Goal: Communication & Community: Ask a question

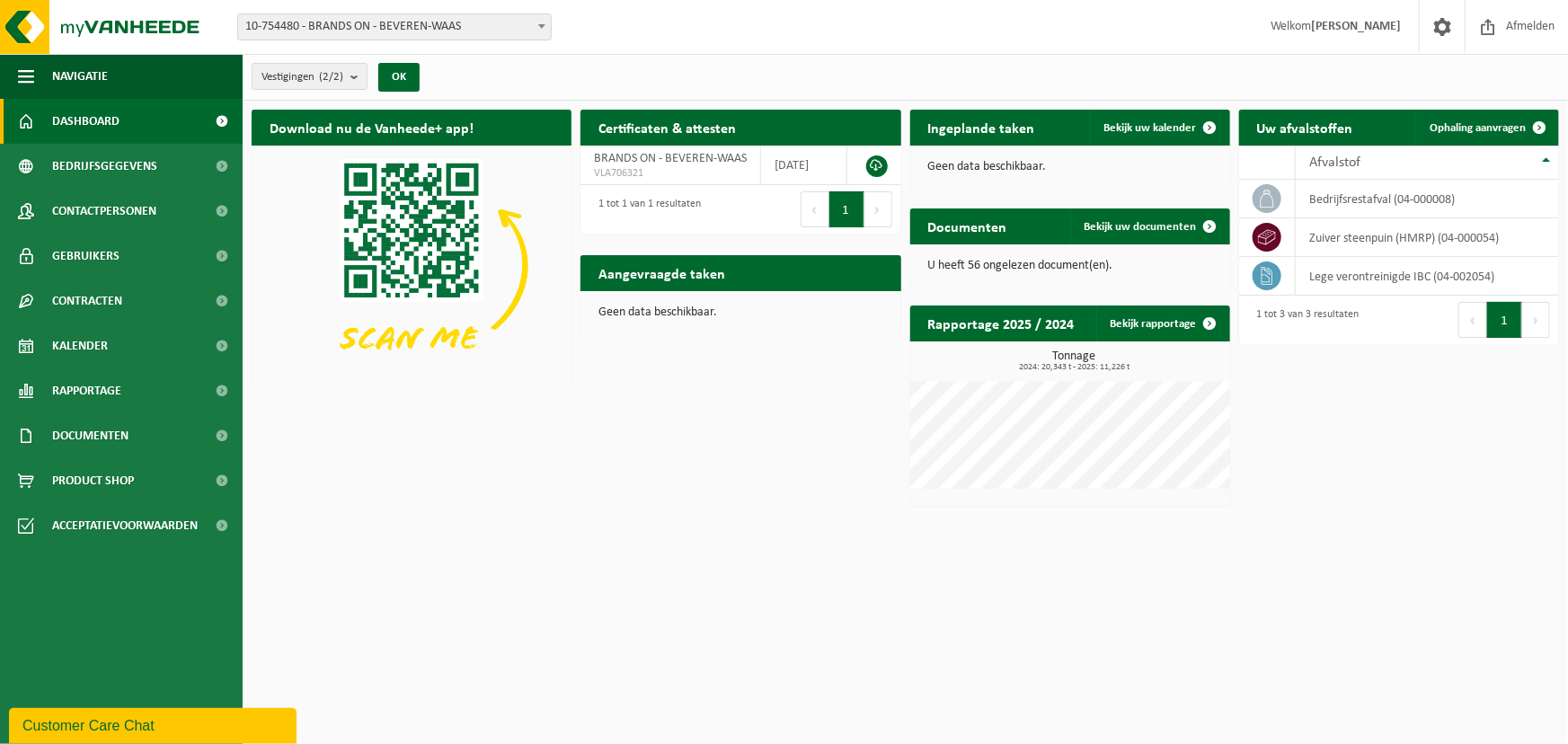
click at [482, 36] on span "10-754480 - BRANDS ON - BEVEREN-WAAS" at bounding box center [394, 27] width 313 height 25
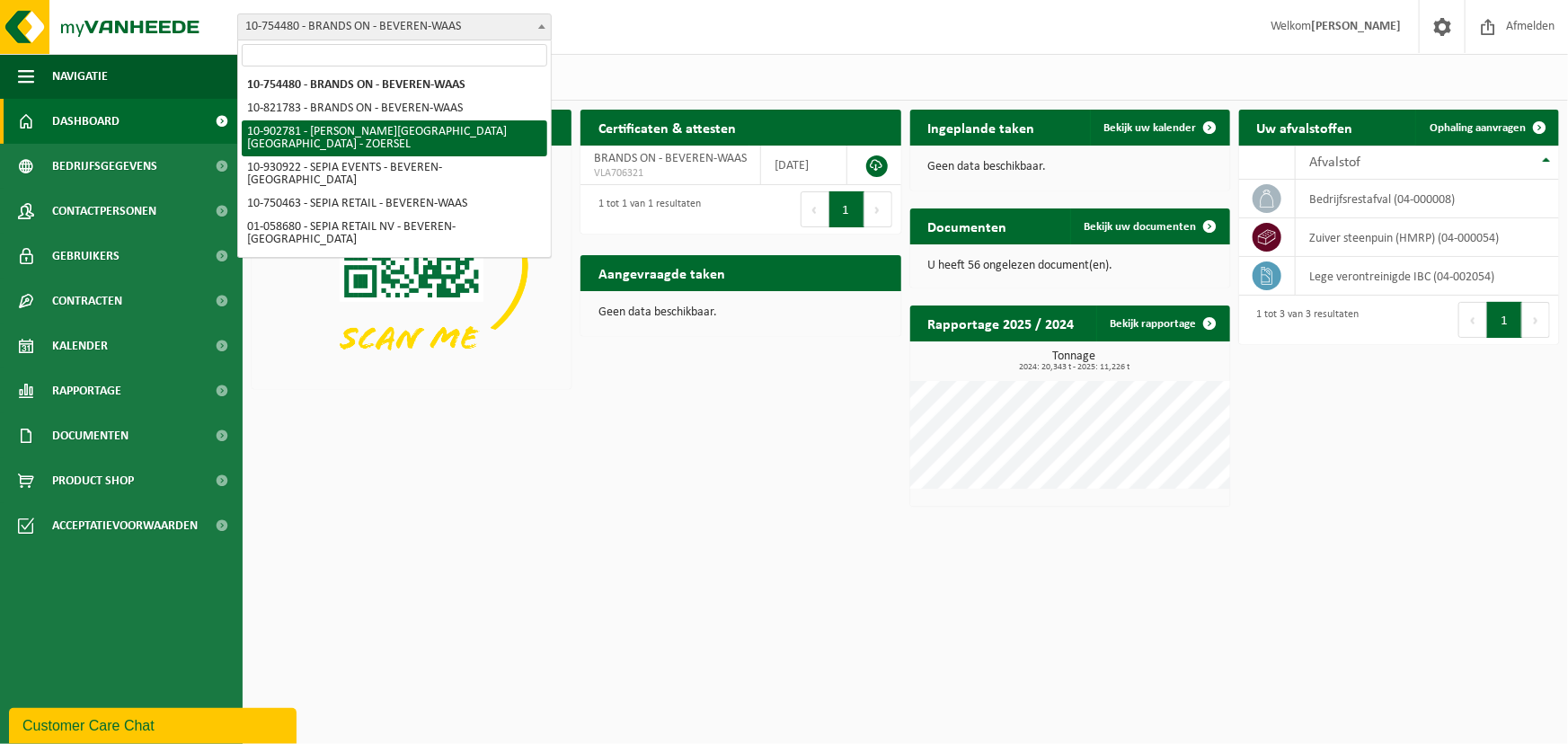
select select "120983"
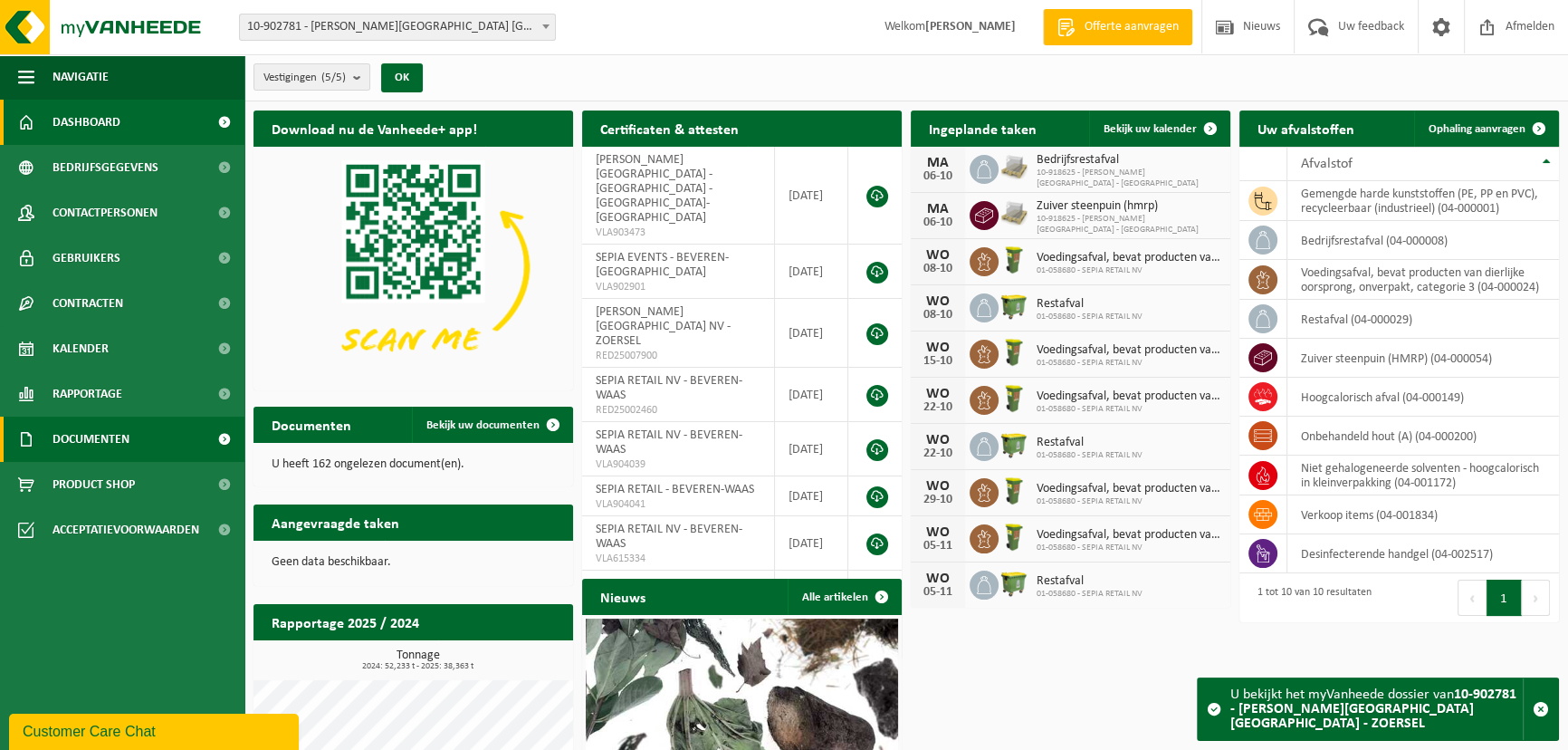
click at [163, 439] on link "Documenten" at bounding box center [122, 439] width 244 height 45
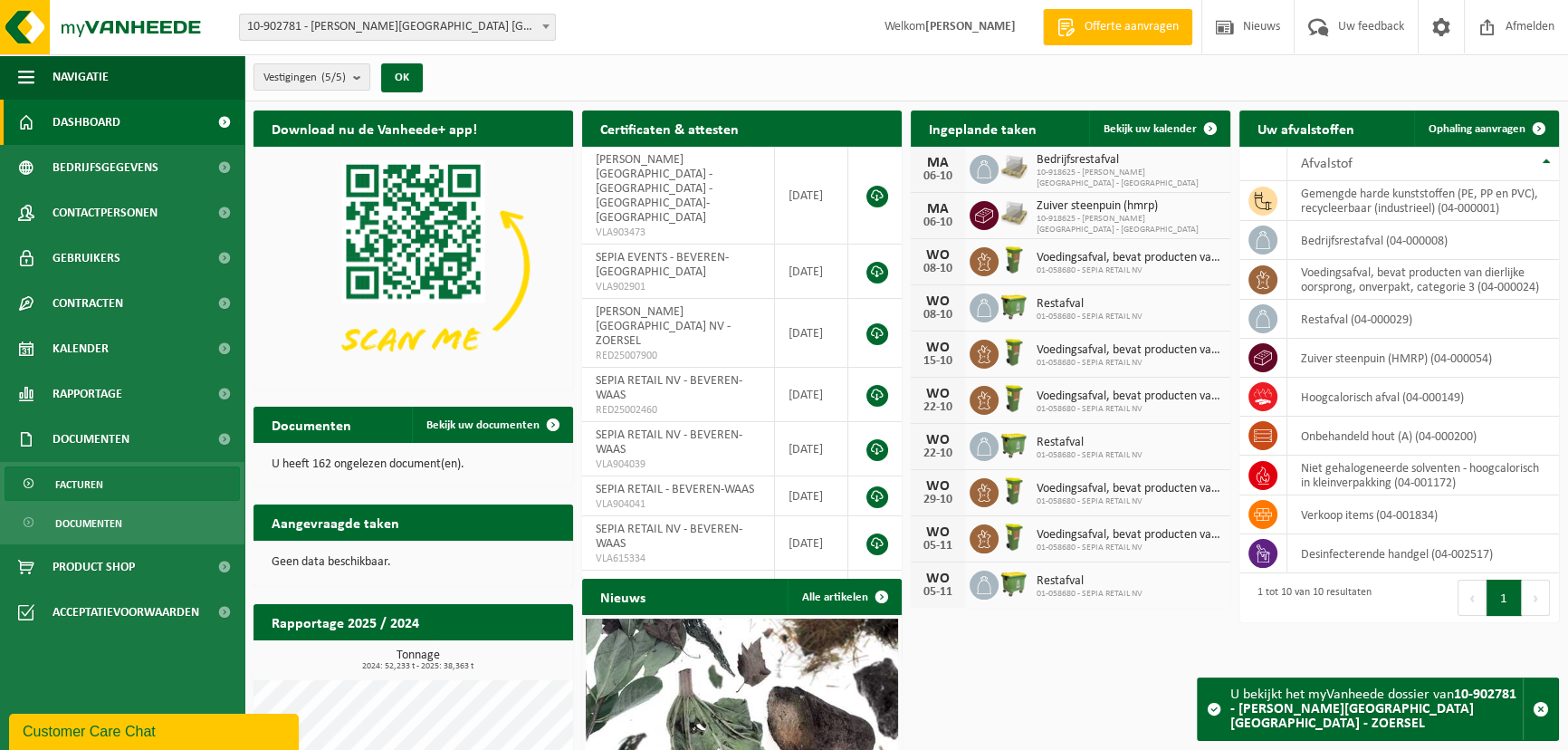
click at [152, 495] on link "Facturen" at bounding box center [122, 484] width 235 height 35
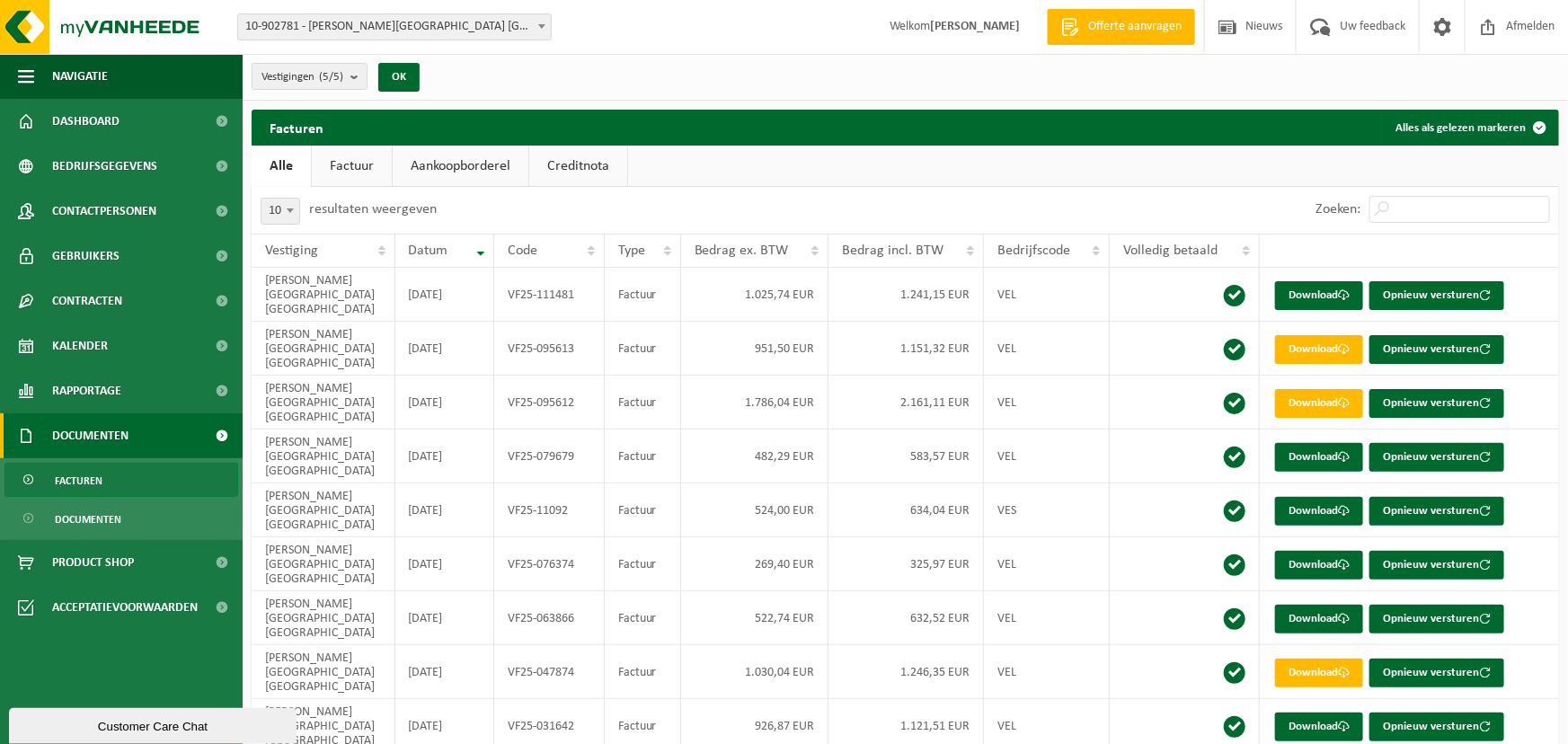
click at [132, 728] on div "Customer Care Chat" at bounding box center [152, 725] width 260 height 14
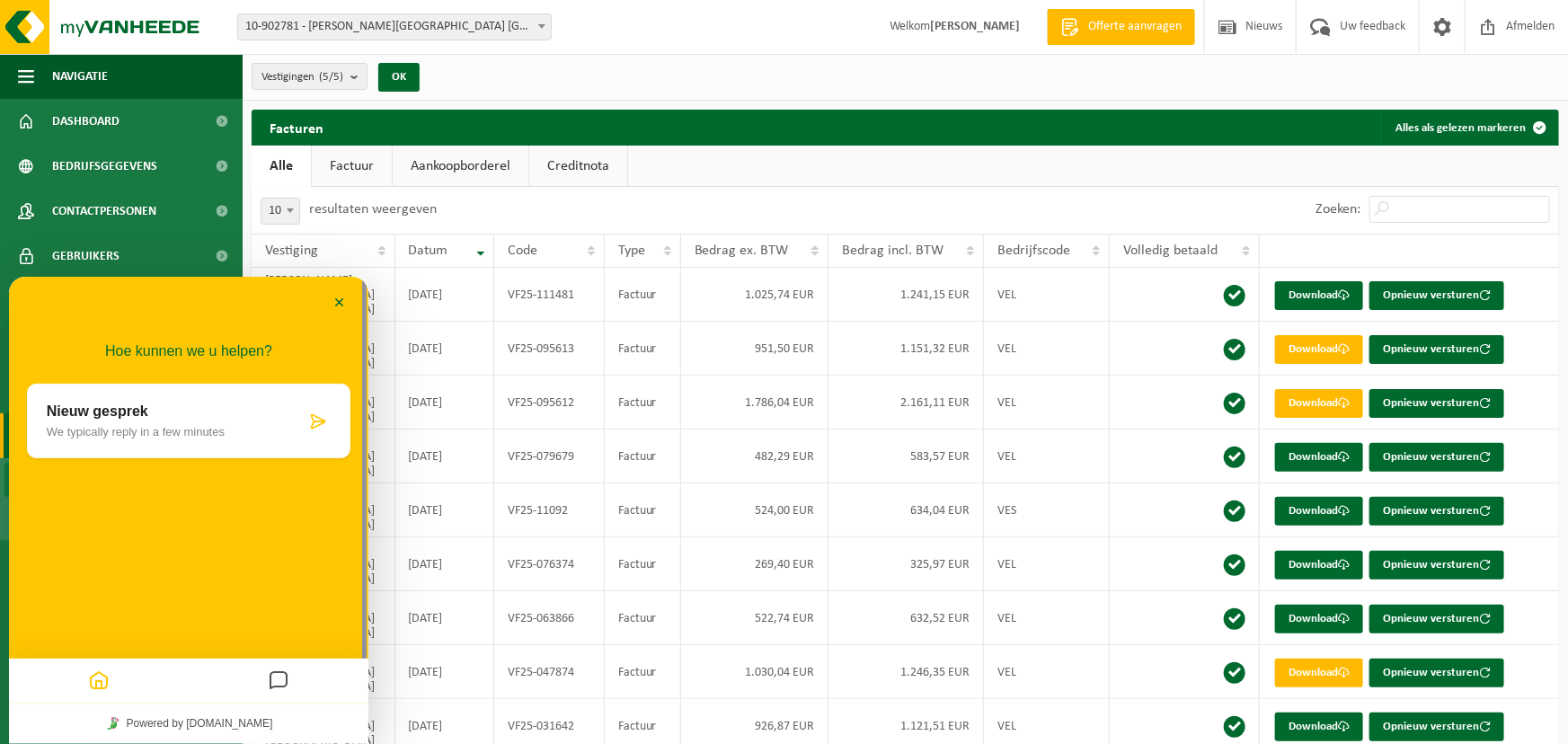
click at [218, 432] on p "We typically reply in a few minutes" at bounding box center [176, 431] width 258 height 14
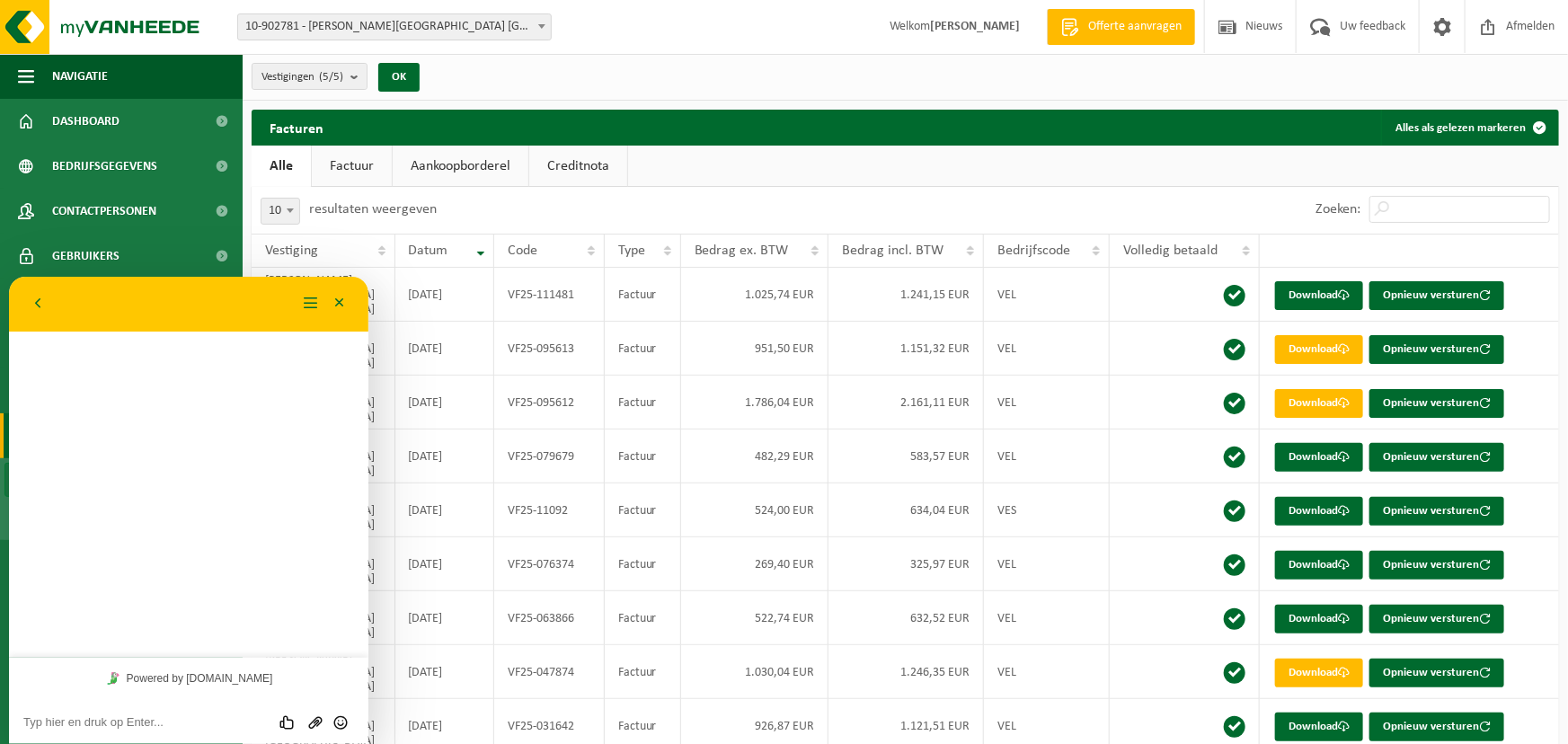
click at [193, 718] on textarea at bounding box center [188, 721] width 331 height 14
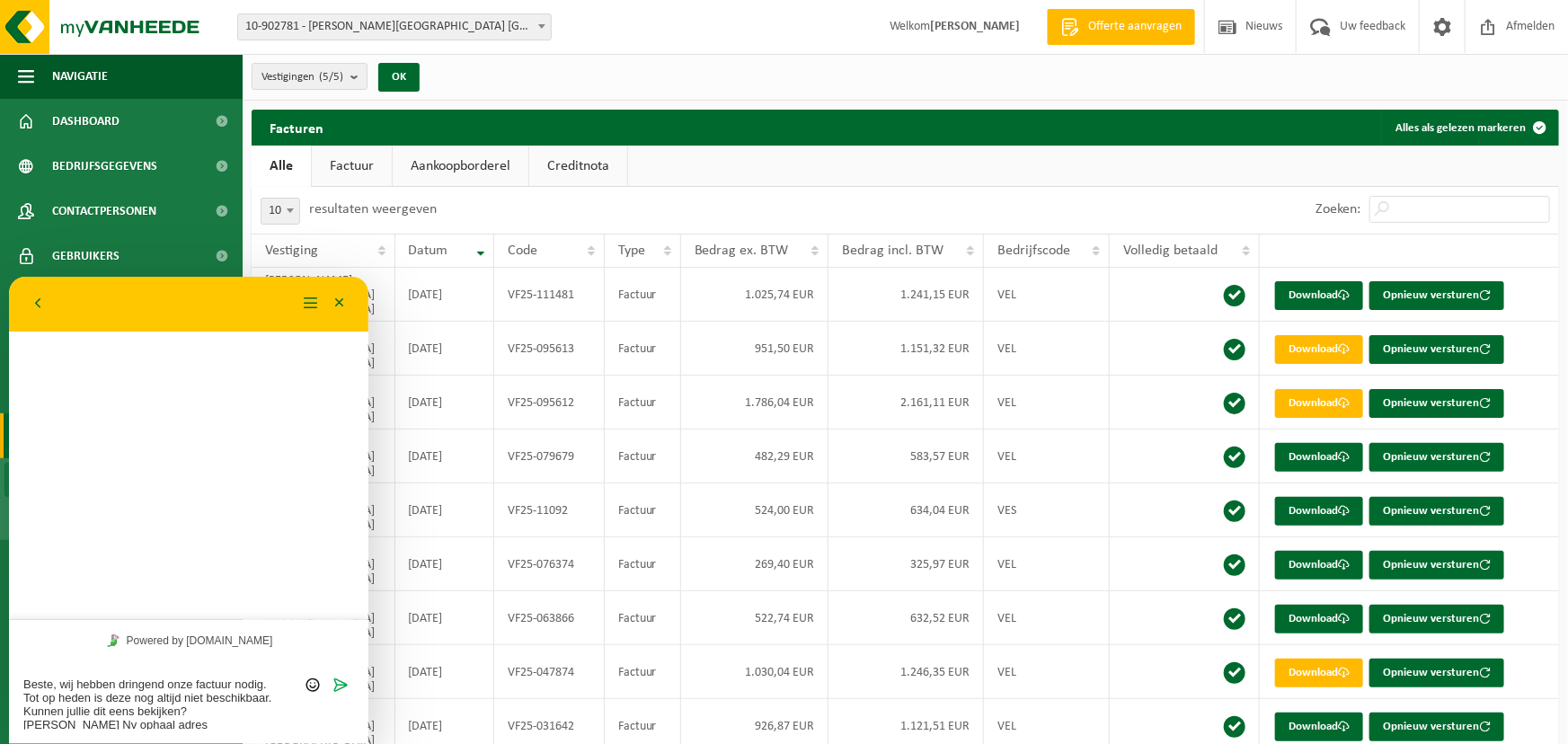
click at [189, 715] on textarea "Beste, wij hebben dringend onze factuur nodig. Tot op heden is deze nog altijd …" at bounding box center [188, 703] width 331 height 52
click at [186, 721] on textarea "Beste, wij hebben dringend onze factuur nodig. Tot op heden is deze nog altijd …" at bounding box center [188, 703] width 331 height 52
type textarea "Beste, wij hebben dringend onze factuur nodig. Tot op heden is deze nog altijd …"
click at [338, 678] on icon "Verzenden" at bounding box center [341, 684] width 16 height 16
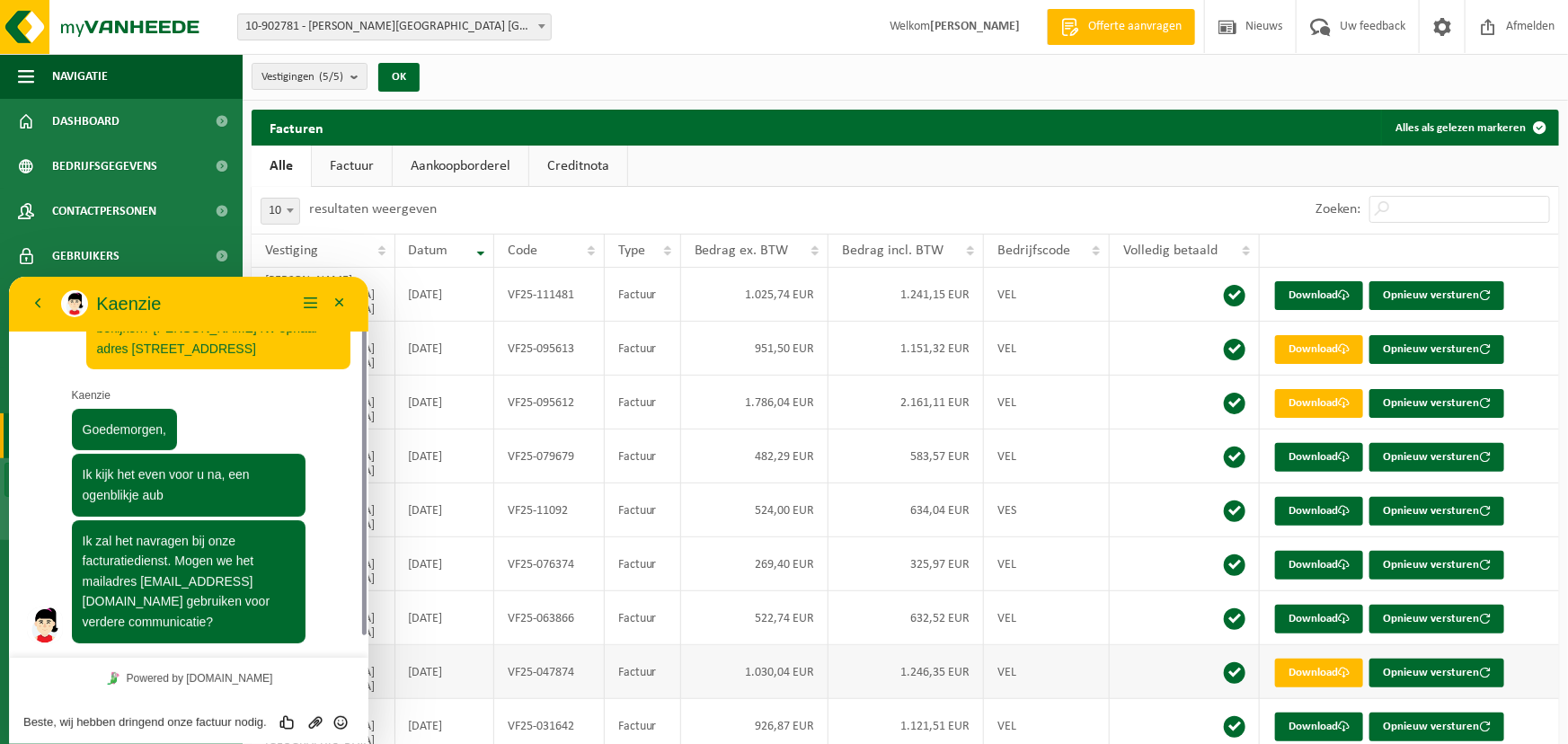
scroll to position [81, 0]
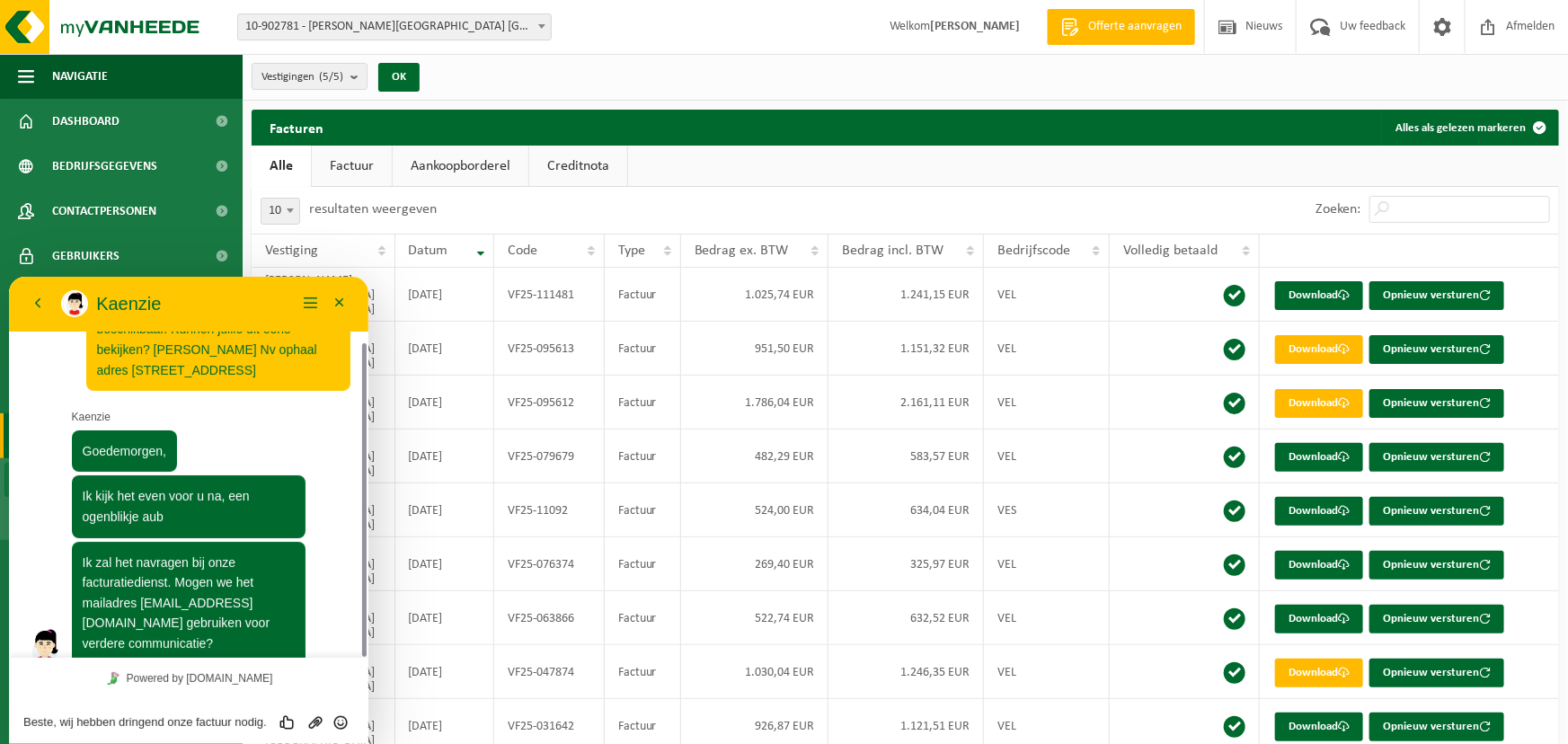
click at [118, 731] on div "Beste, wij hebben dringend onze factuur nodig. Tot op heden is deze nog altijd …" at bounding box center [188, 721] width 359 height 45
click at [118, 724] on textarea "Beste, wij hebben dringend onze factuur nodig. Tot op heden is deze nog altijd …" at bounding box center [188, 721] width 331 height 14
type textarea "ja zeker"
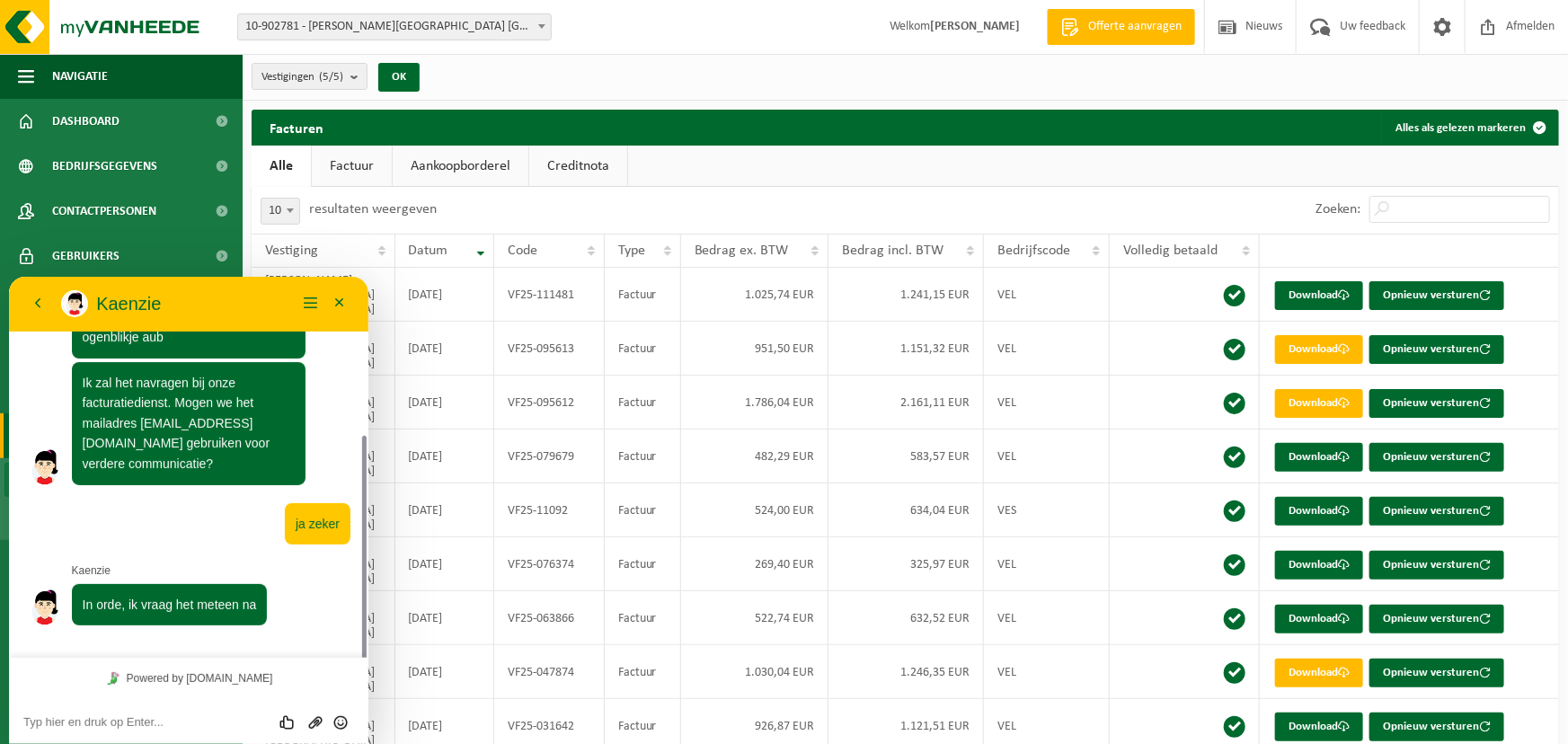
scroll to position [222, 0]
